Goal: Transaction & Acquisition: Purchase product/service

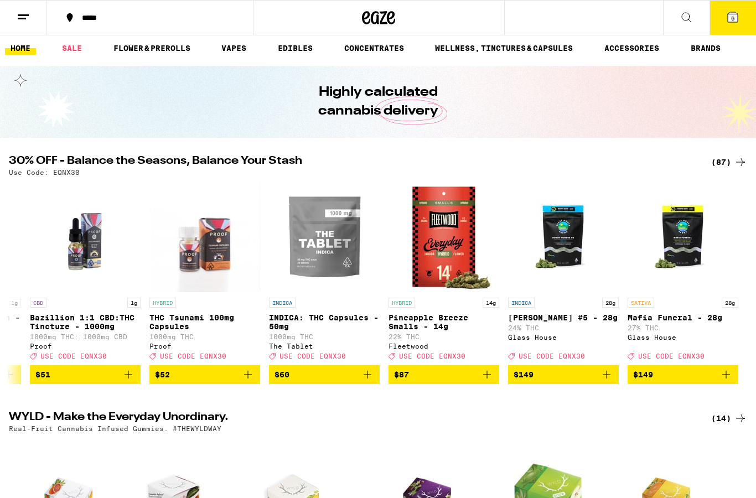
scroll to position [0, 9659]
